Goal: Task Accomplishment & Management: Manage account settings

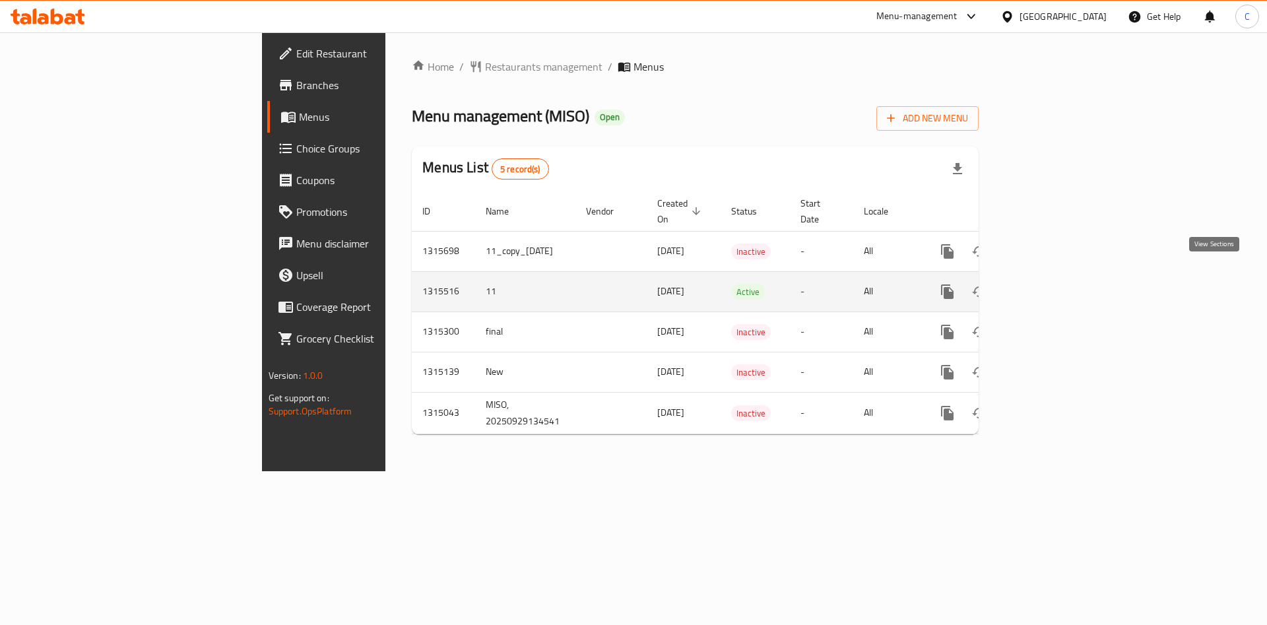
click at [1051, 284] on icon "enhanced table" at bounding box center [1043, 292] width 16 height 16
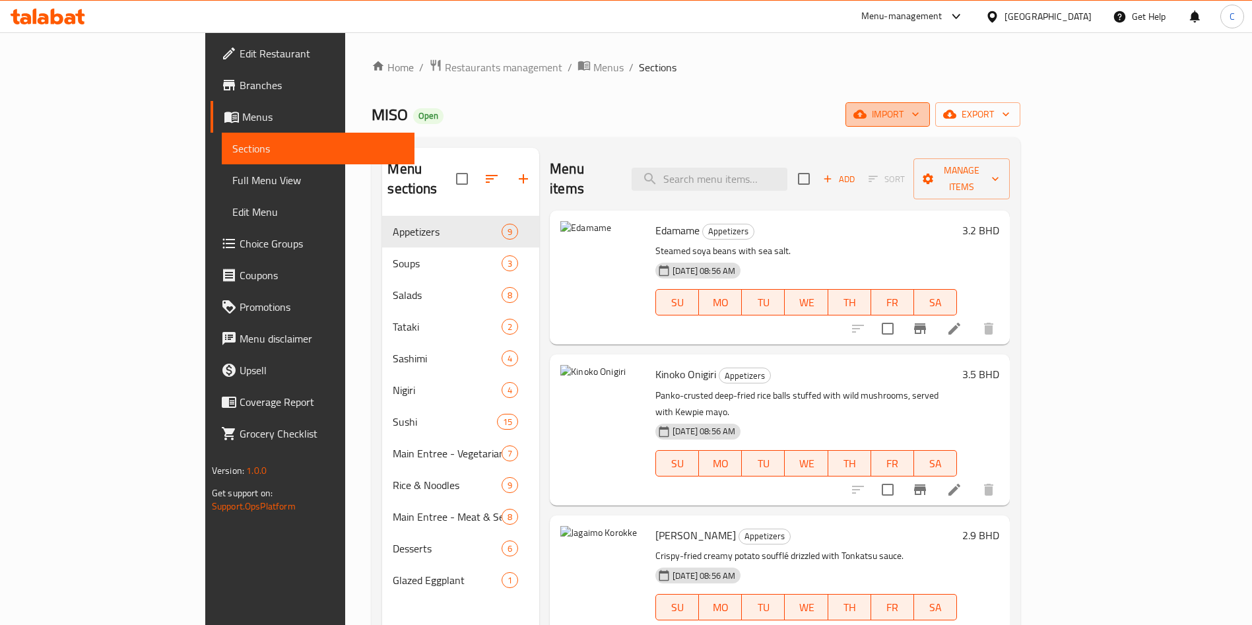
click at [922, 113] on icon "button" at bounding box center [915, 114] width 13 height 13
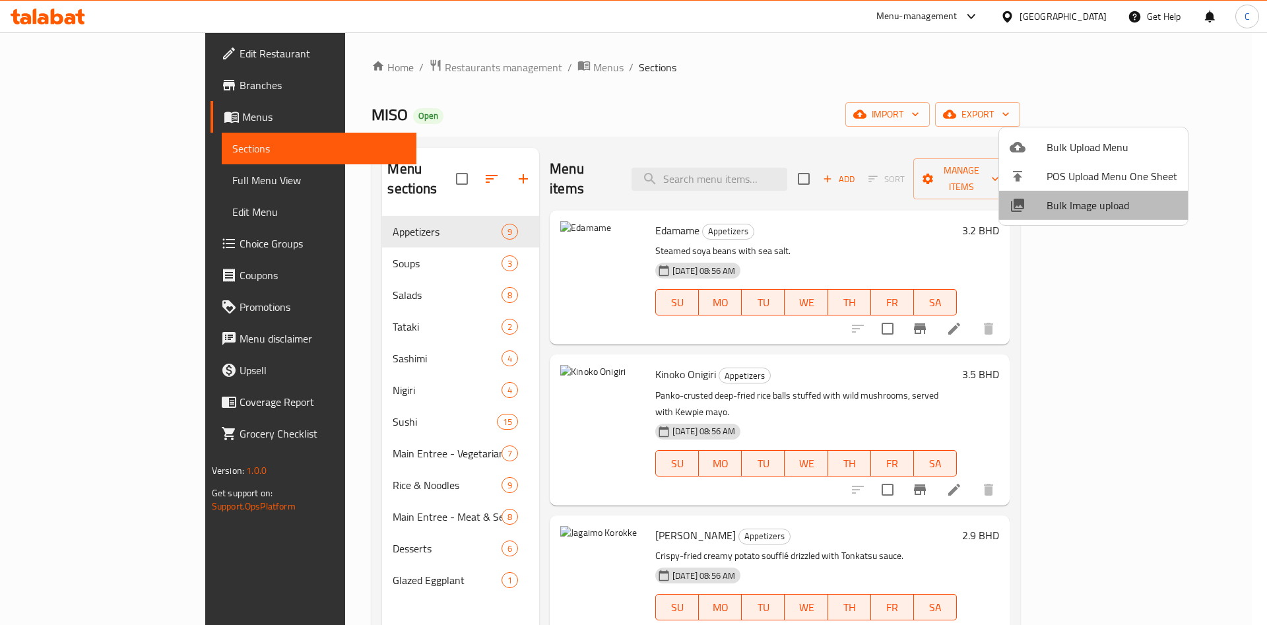
click at [1119, 198] on span "Bulk Image upload" at bounding box center [1112, 205] width 131 height 16
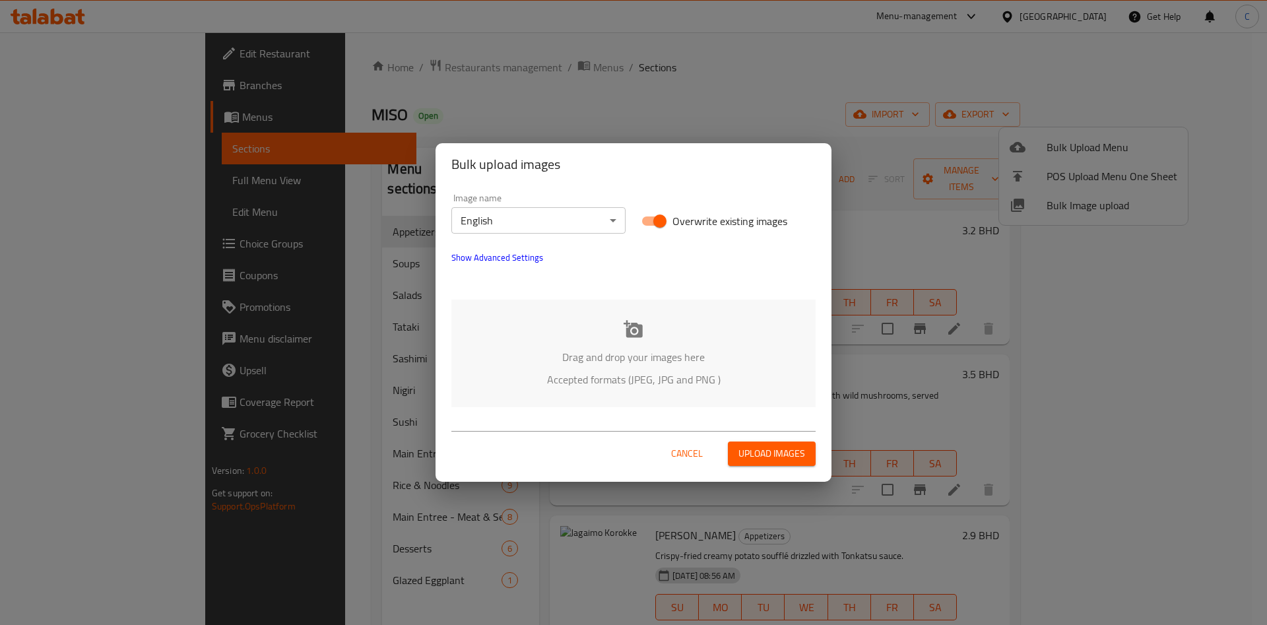
click at [644, 356] on p "Drag and drop your images here" at bounding box center [633, 357] width 325 height 16
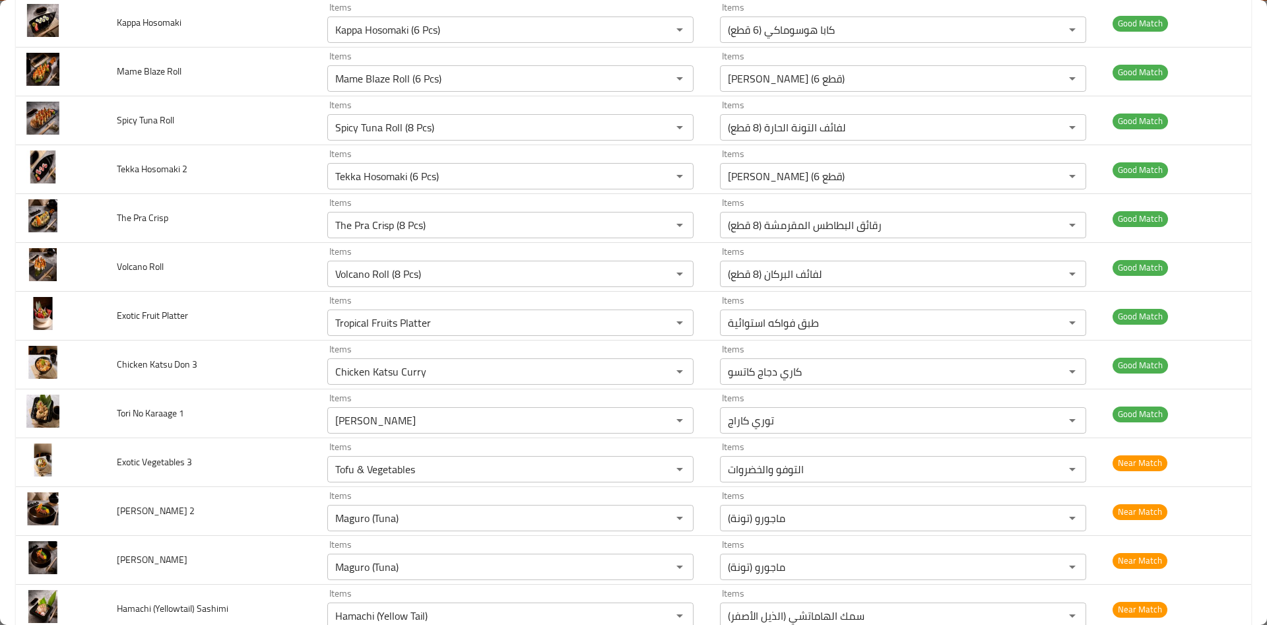
scroll to position [2574, 0]
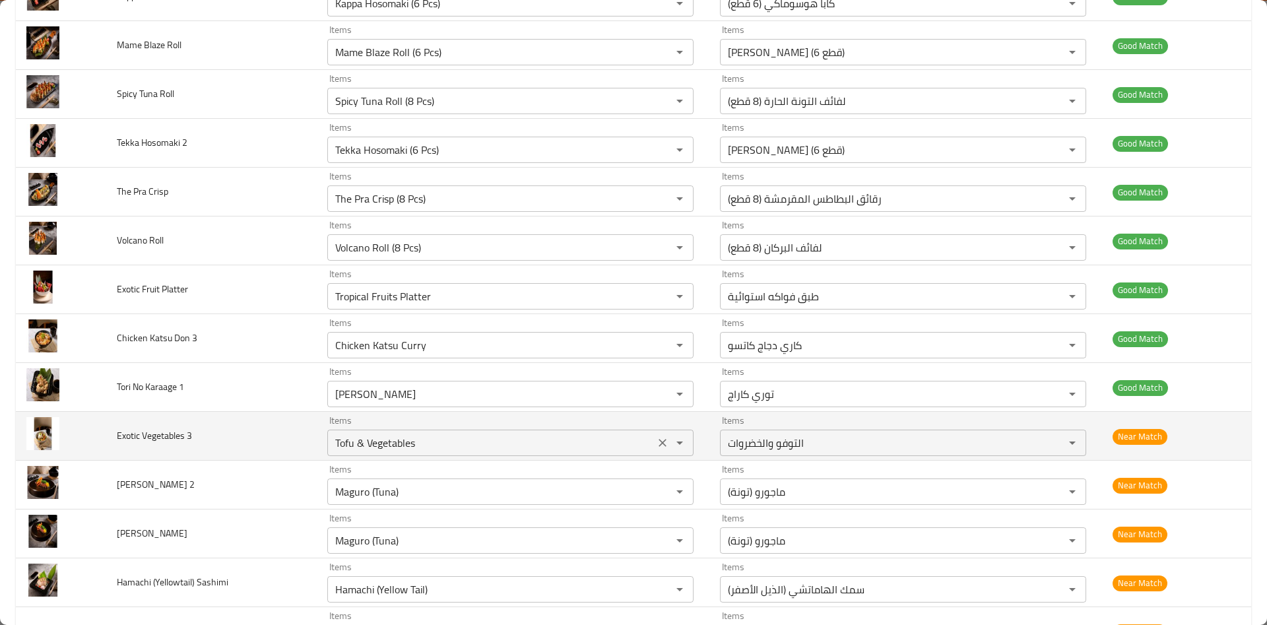
click at [576, 455] on div "Tofu & Vegetables Items" at bounding box center [510, 443] width 366 height 26
click at [588, 443] on 3 "Tofu & Vegetables" at bounding box center [490, 443] width 319 height 18
click at [677, 441] on icon "Open" at bounding box center [680, 443] width 16 height 16
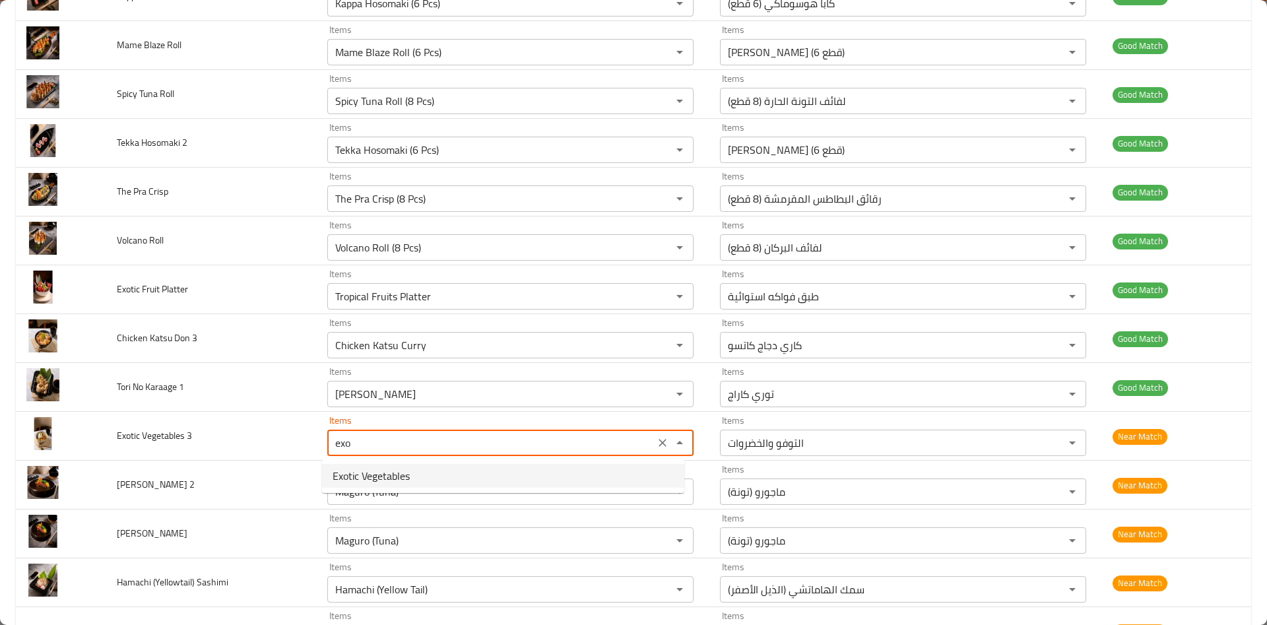
click at [446, 477] on 3-option-0 "Exotic Vegetables" at bounding box center [503, 476] width 362 height 24
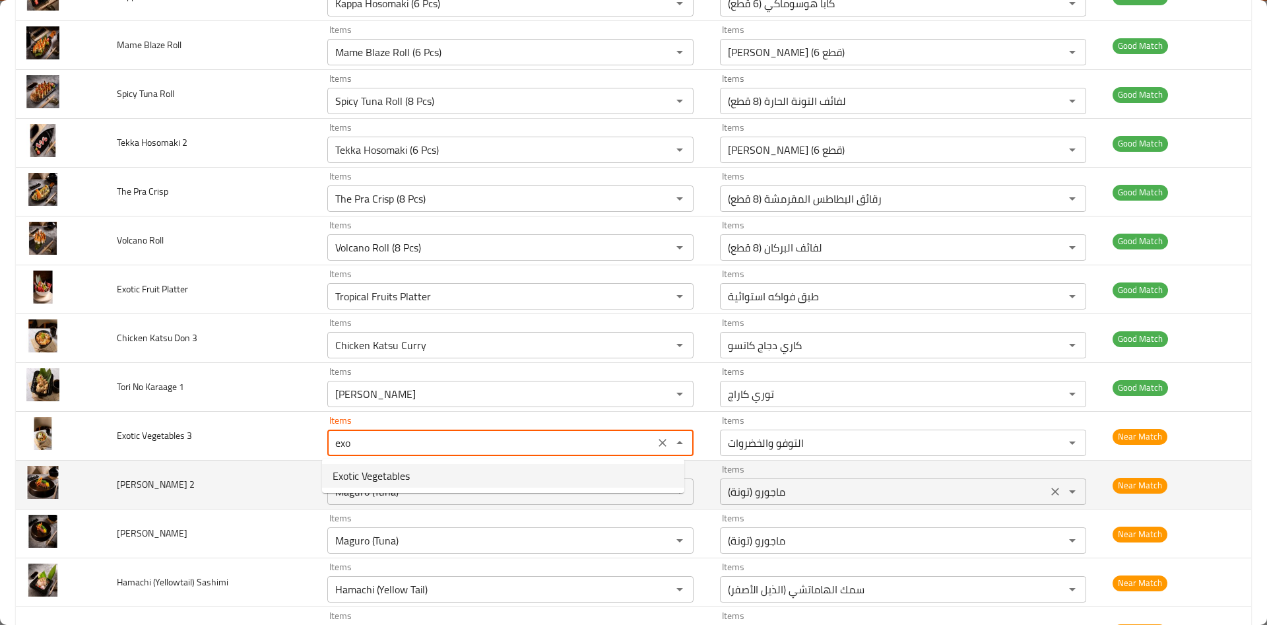
type 3 "Exotic Vegetables"
type 3-ar "خضراوات غريبة"
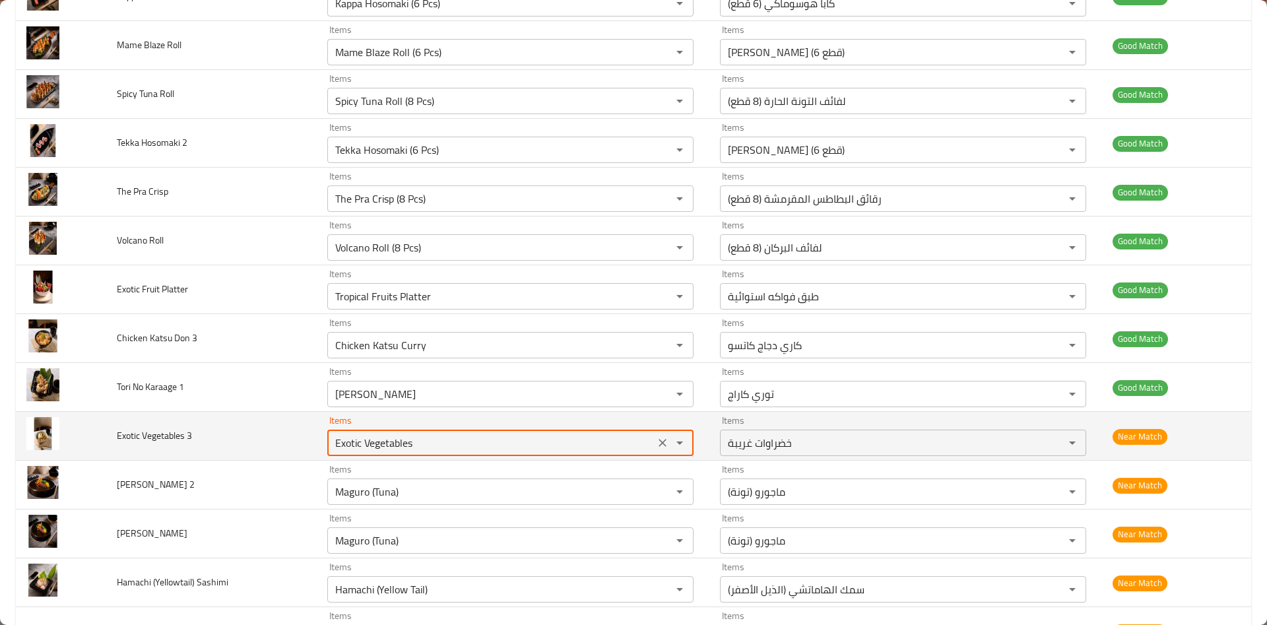
type 3 "Exotic Vegetables"
click at [1209, 420] on td "Near Match" at bounding box center [1176, 436] width 149 height 49
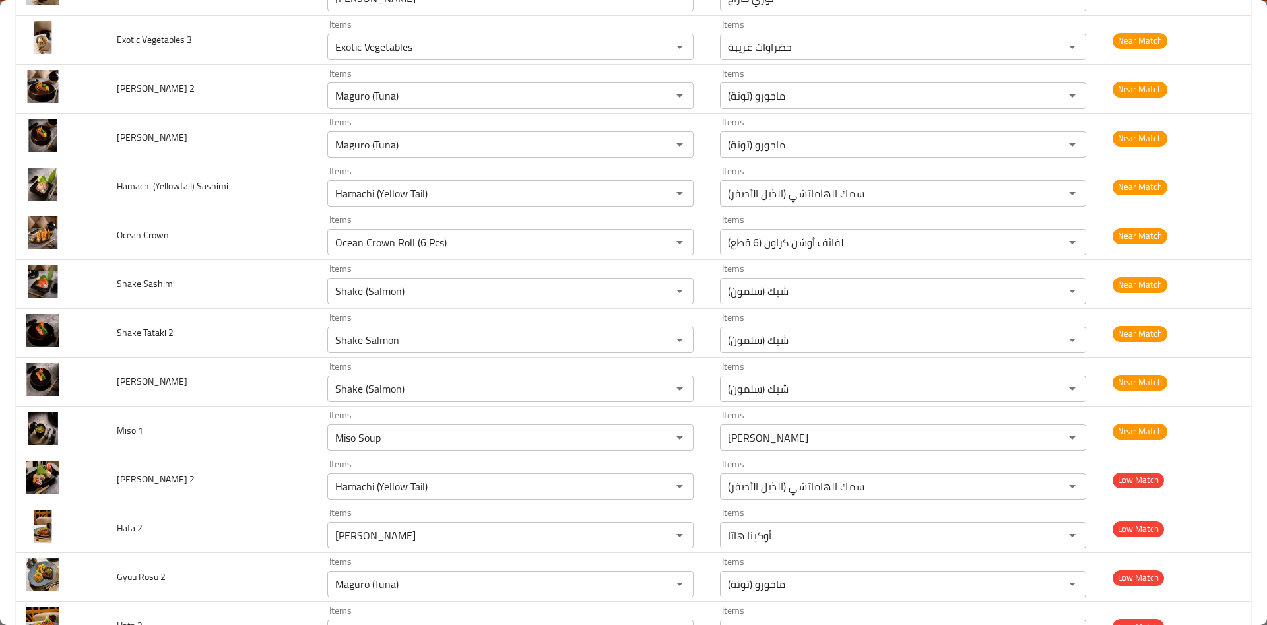
scroll to position [2673, 0]
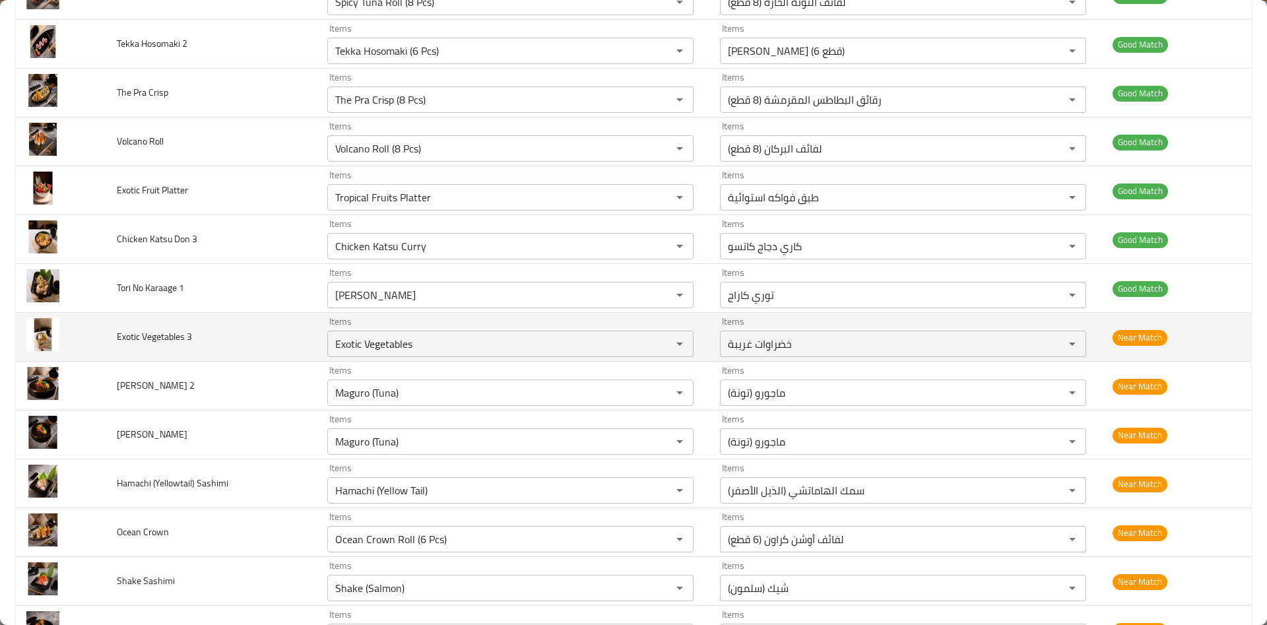
drag, startPoint x: 249, startPoint y: 347, endPoint x: 266, endPoint y: 354, distance: 18.6
click at [250, 346] on td "Exotic Vegetables 3" at bounding box center [211, 337] width 211 height 49
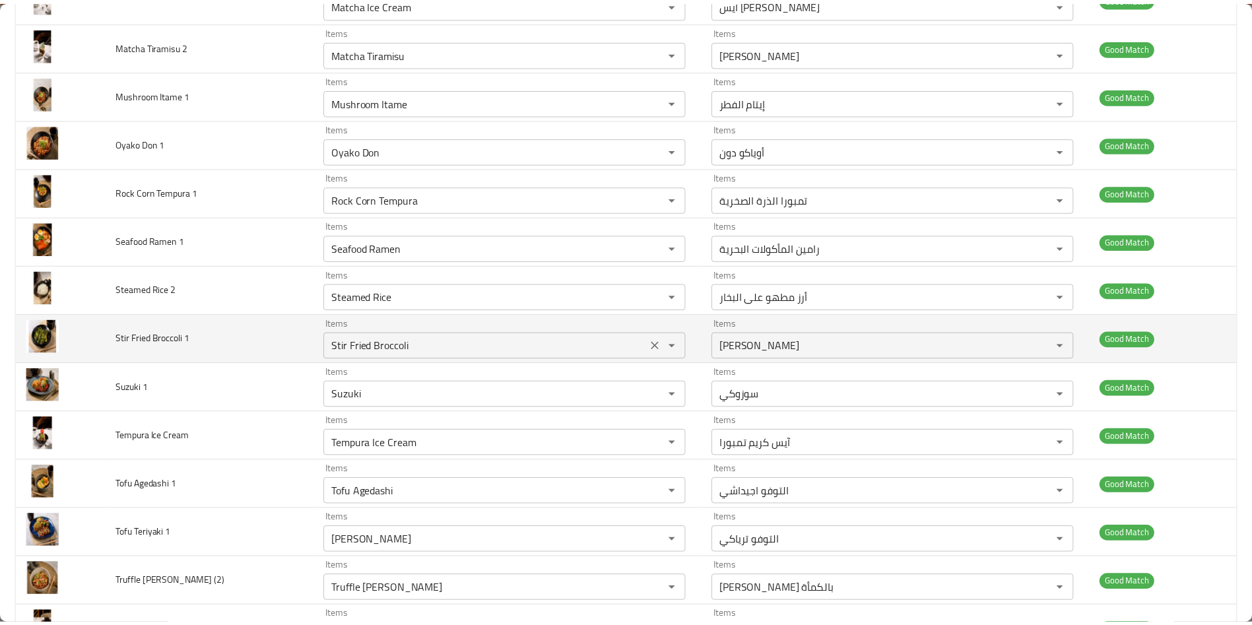
scroll to position [0, 0]
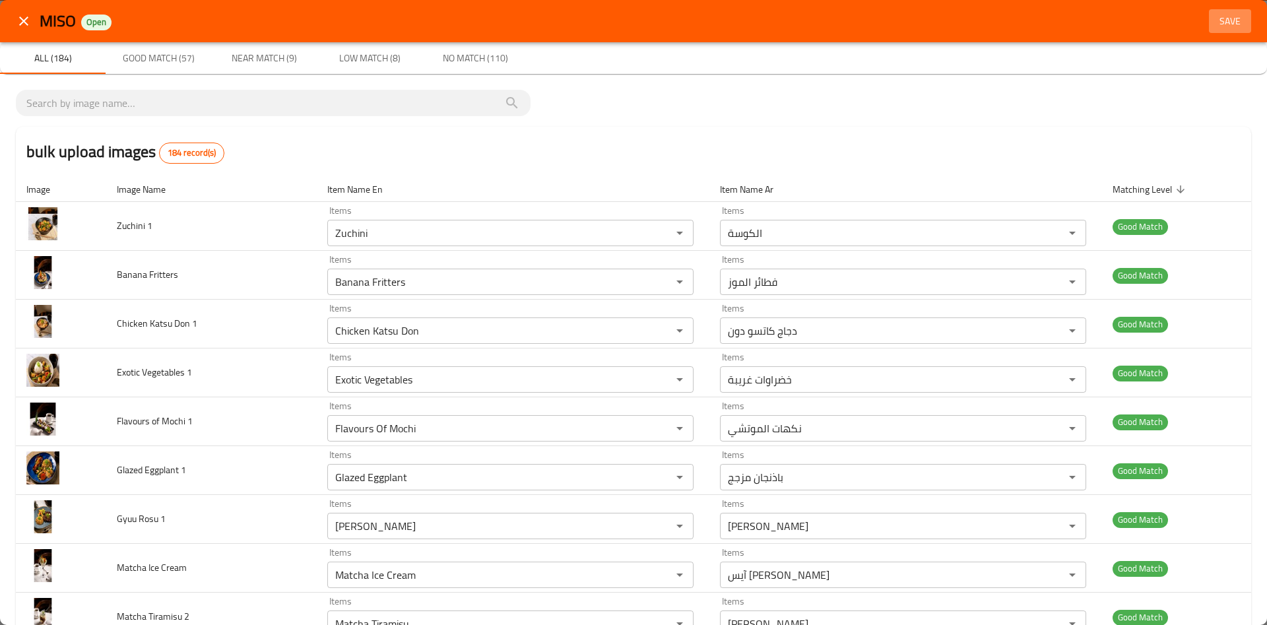
click at [1215, 22] on span "Save" at bounding box center [1231, 21] width 32 height 17
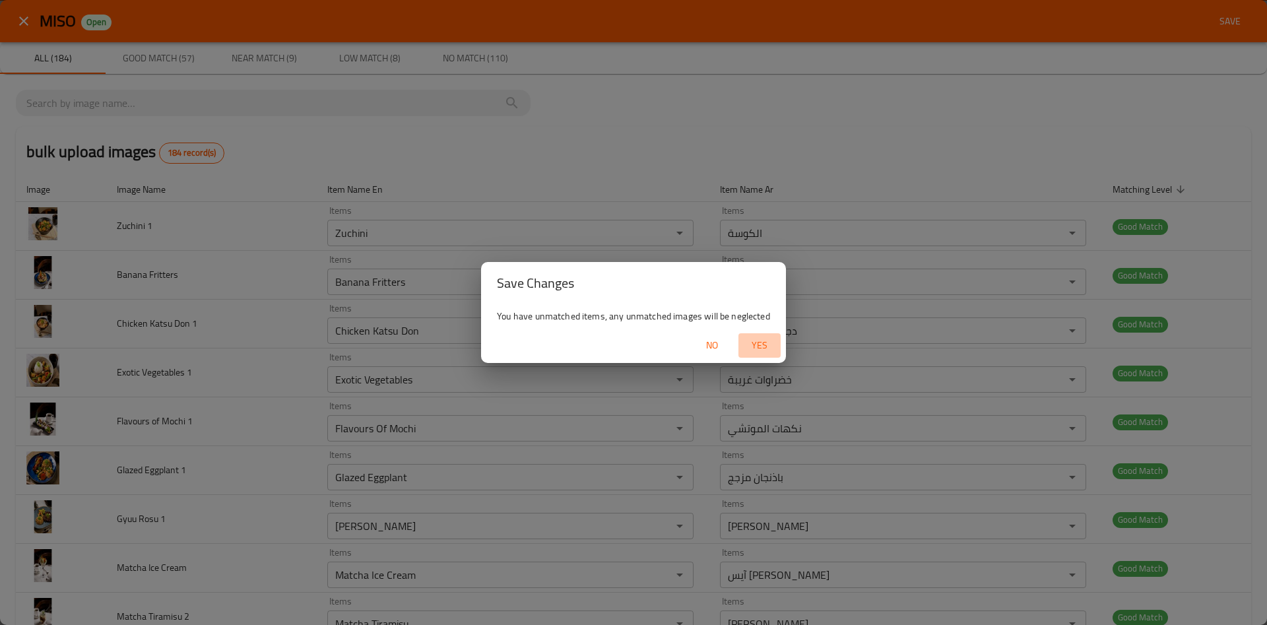
click at [763, 349] on span "Yes" at bounding box center [760, 345] width 32 height 17
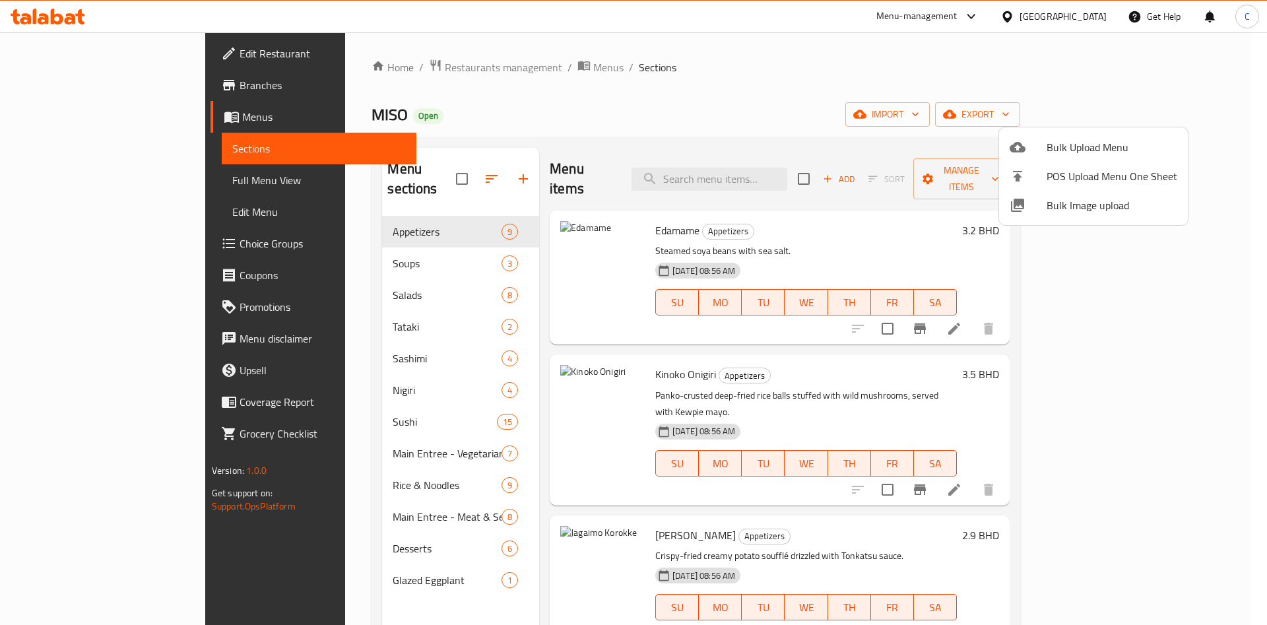
click at [343, 234] on div at bounding box center [633, 312] width 1267 height 625
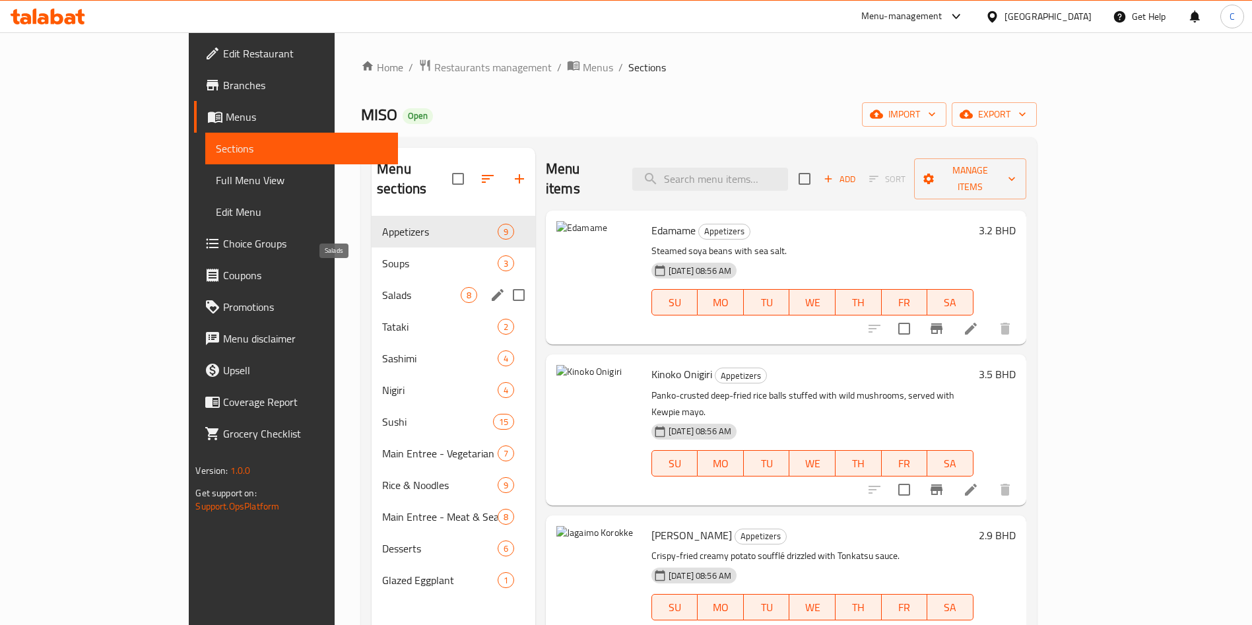
click at [382, 287] on span "Salads" at bounding box center [421, 295] width 79 height 16
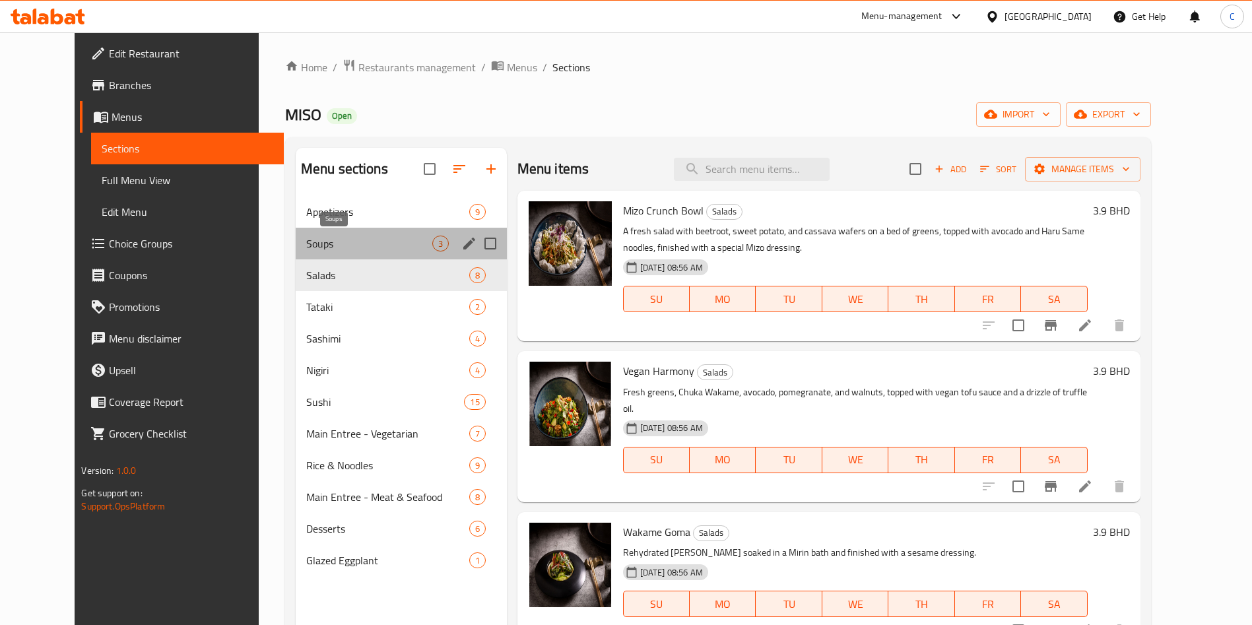
click at [353, 248] on span "Soups" at bounding box center [369, 244] width 126 height 16
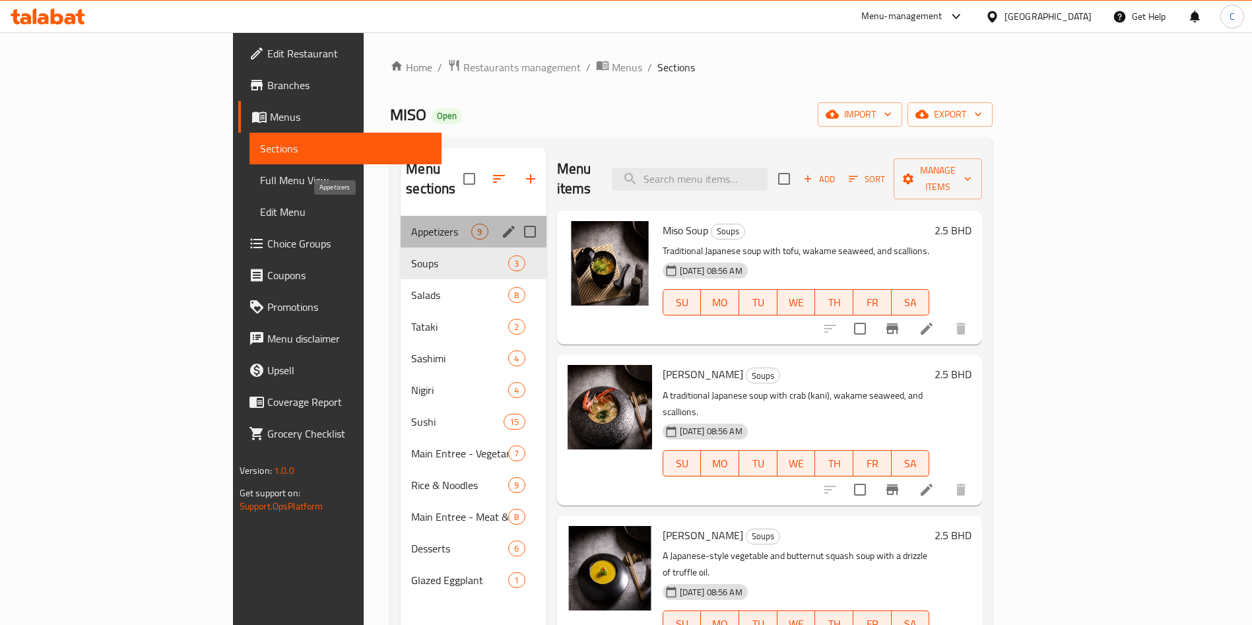
click at [411, 224] on span "Appetizers" at bounding box center [441, 232] width 60 height 16
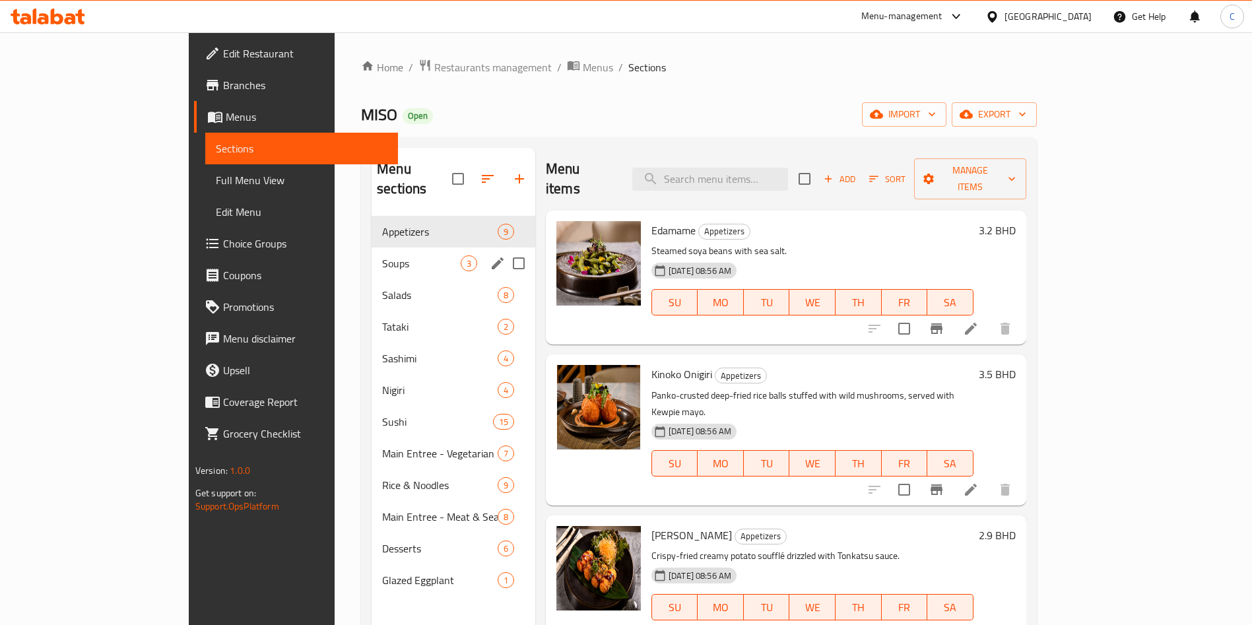
click at [382, 255] on span "Soups" at bounding box center [421, 263] width 79 height 16
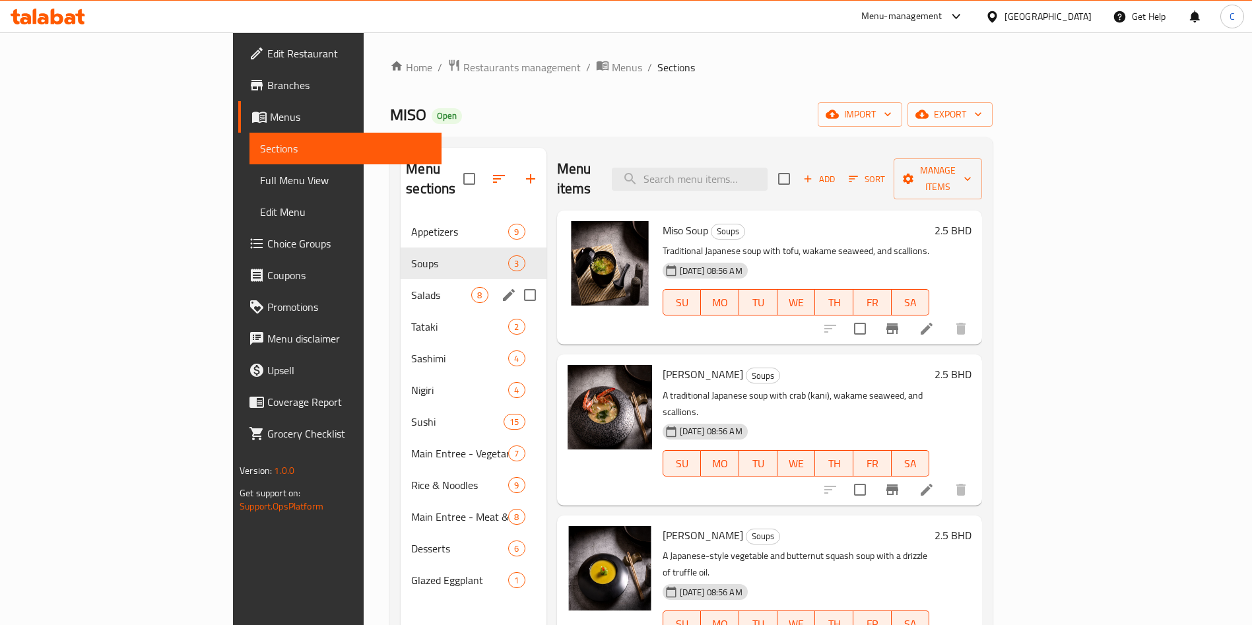
click at [401, 285] on div "Salads 8" at bounding box center [473, 295] width 145 height 32
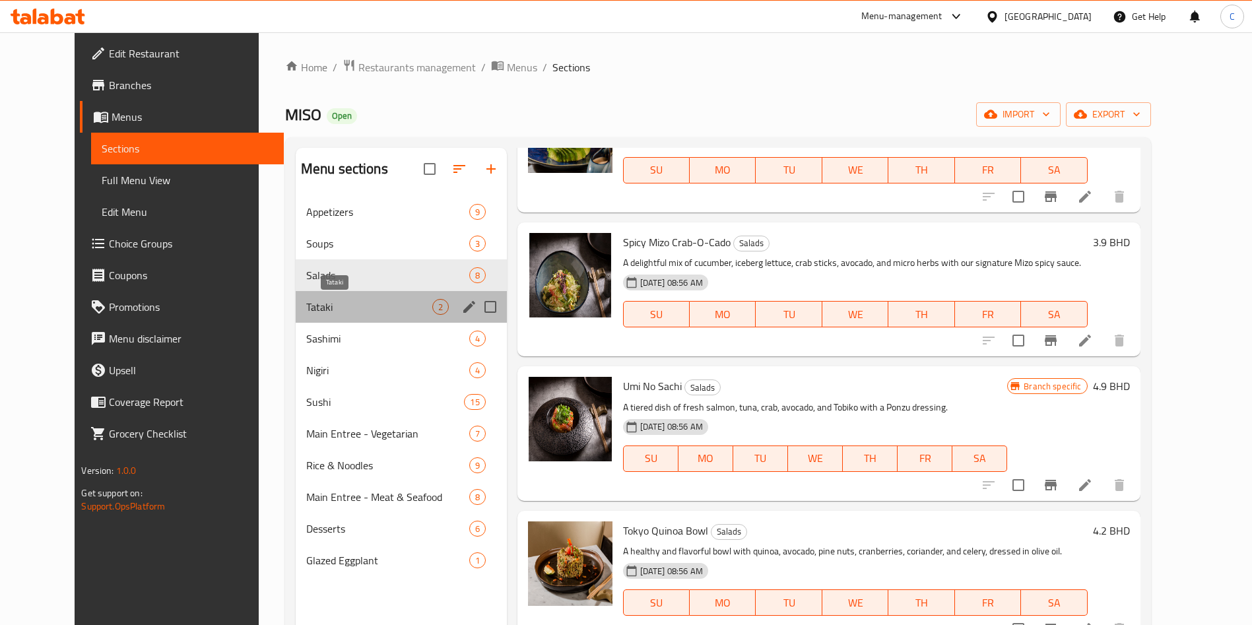
click at [339, 299] on span "Tataki" at bounding box center [369, 307] width 126 height 16
